Goal: Task Accomplishment & Management: Manage account settings

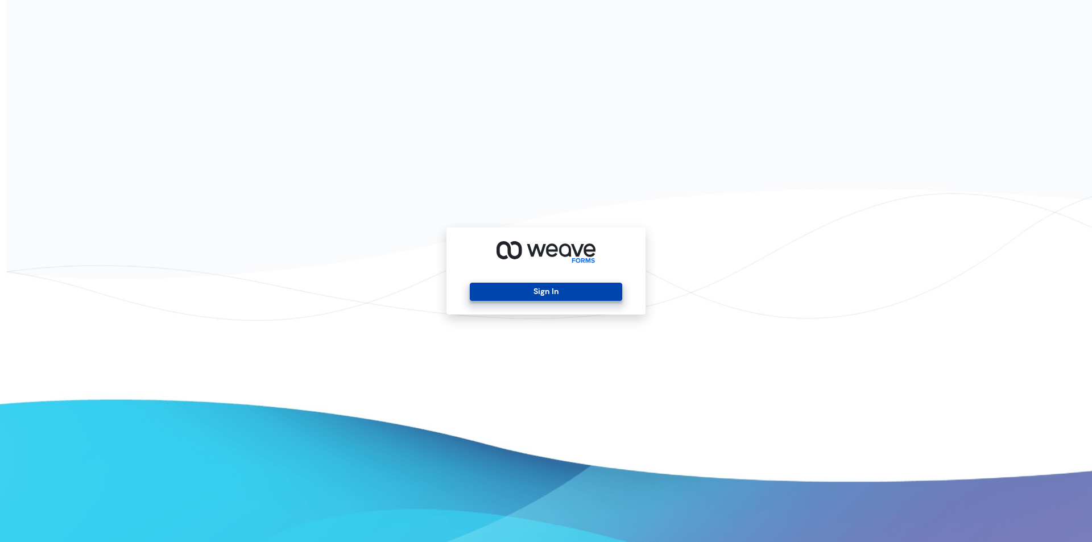
click at [520, 298] on button "Sign In" at bounding box center [546, 292] width 152 height 18
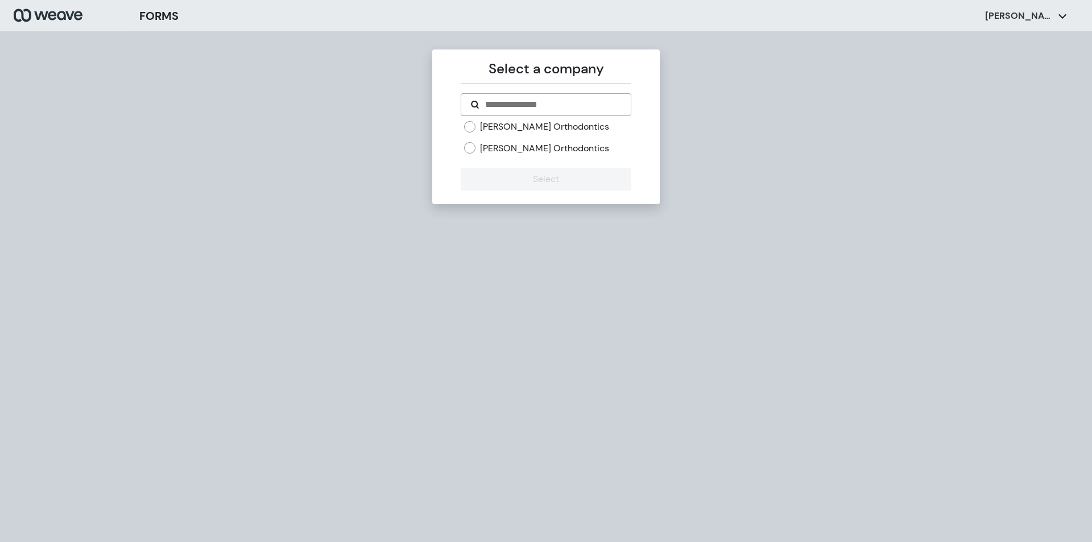
click at [545, 144] on label "[PERSON_NAME] Orthodontics" at bounding box center [544, 148] width 129 height 13
click at [545, 170] on button "Select" at bounding box center [546, 179] width 170 height 23
